Goal: Information Seeking & Learning: Learn about a topic

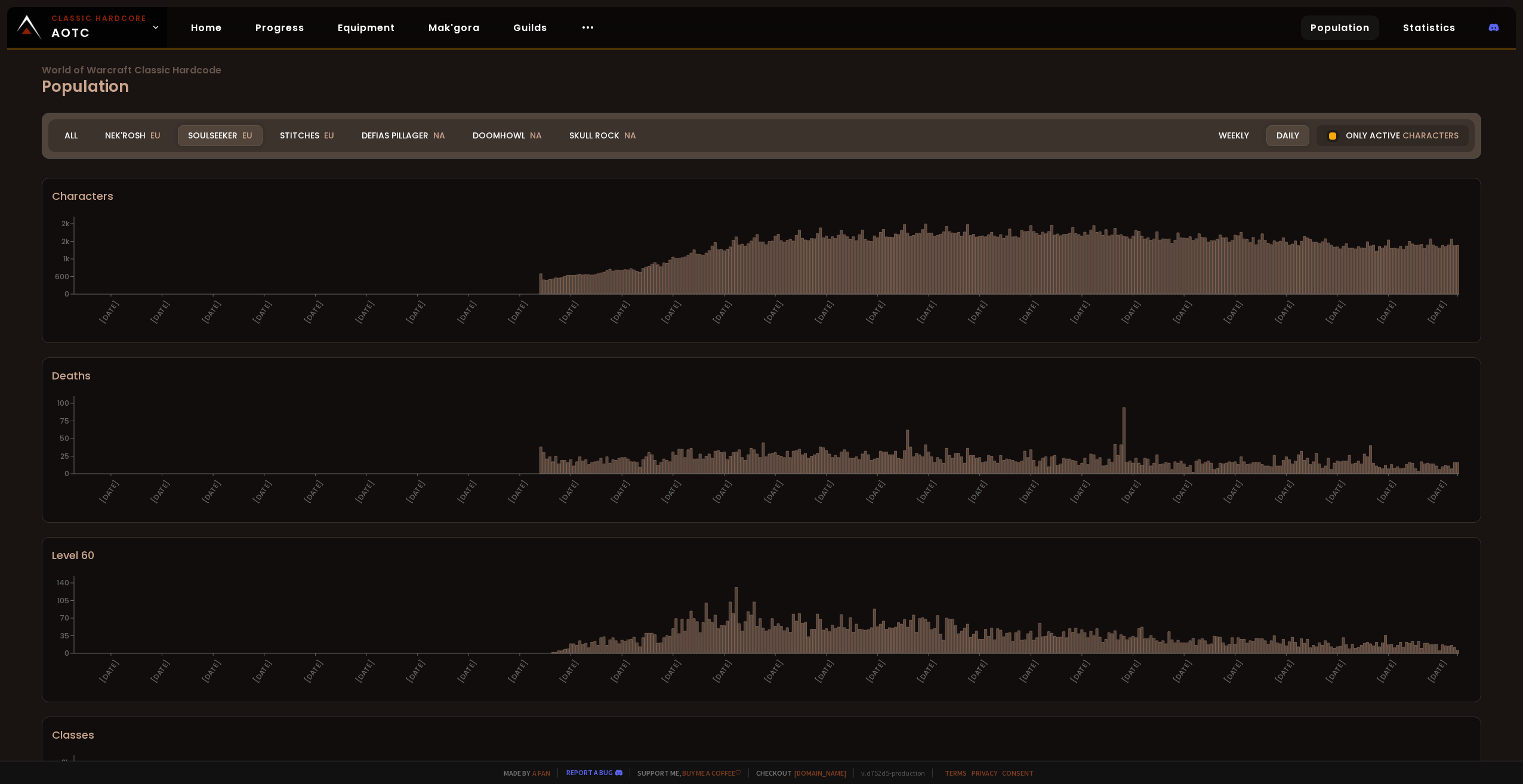
drag, startPoint x: 319, startPoint y: 139, endPoint x: 562, endPoint y: 341, distance: 316.0
click at [319, 139] on div "Stitches EU" at bounding box center [307, 136] width 75 height 21
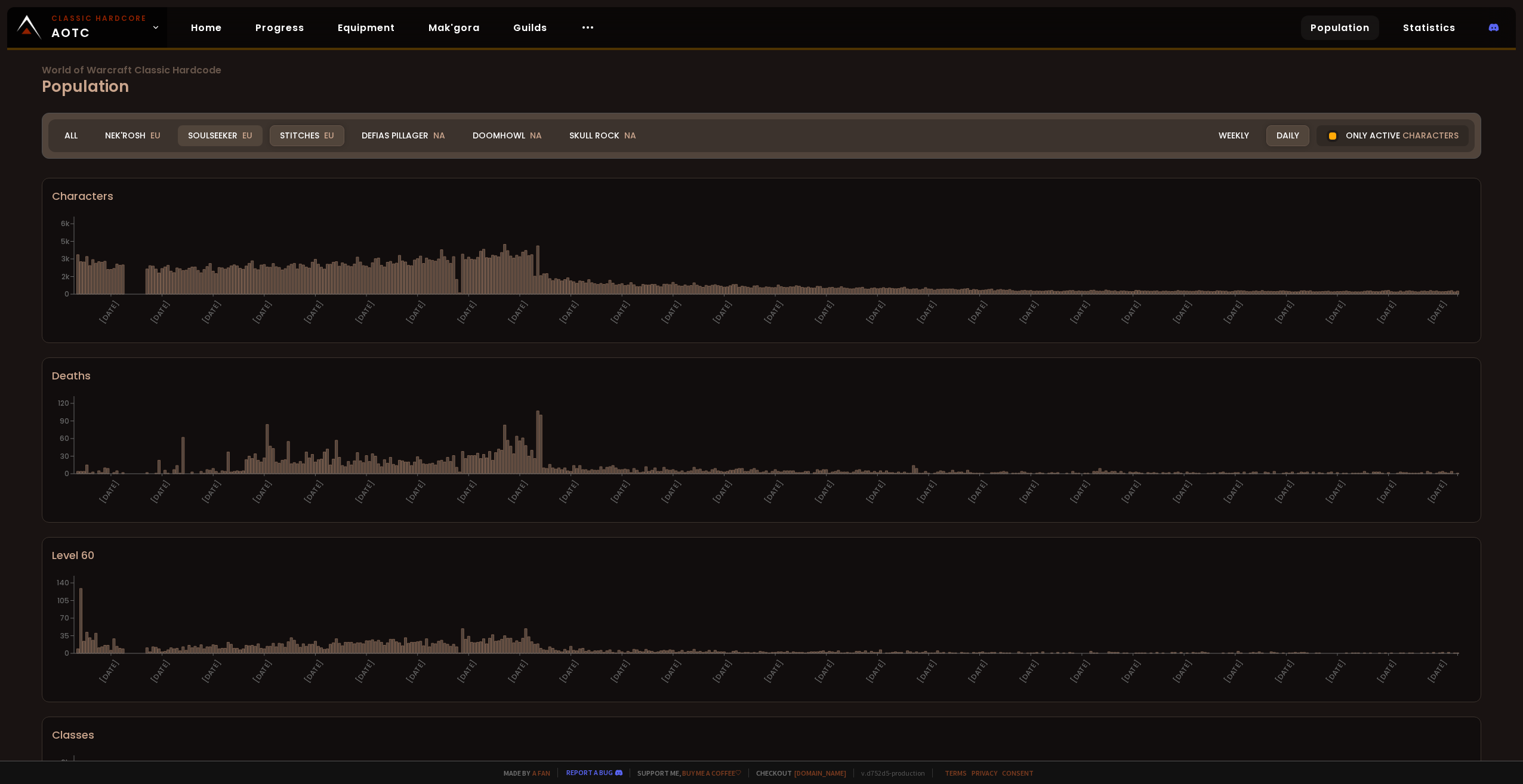
click at [228, 141] on div "Soulseeker EU" at bounding box center [220, 136] width 85 height 21
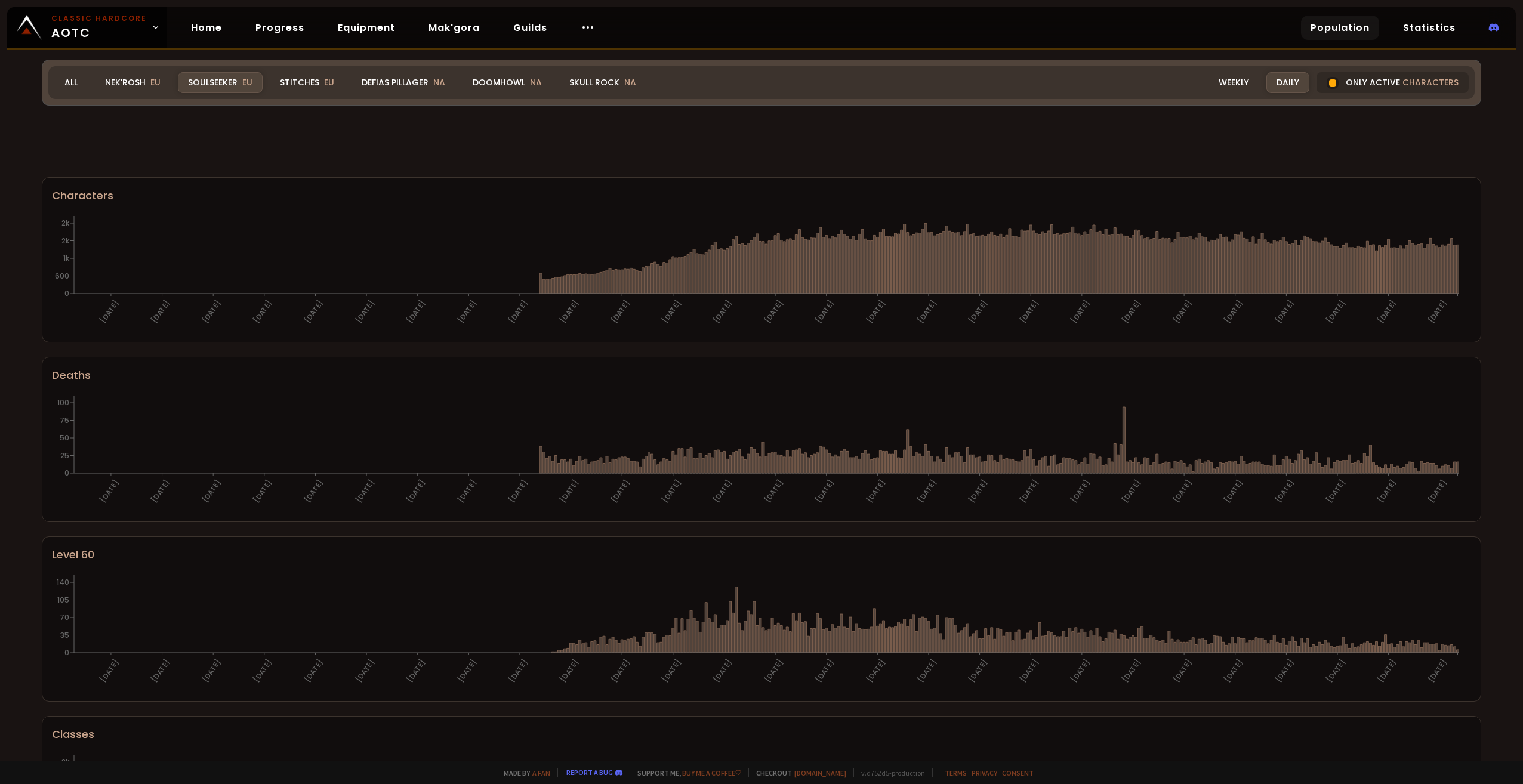
scroll to position [299, 0]
